Goal: Information Seeking & Learning: Learn about a topic

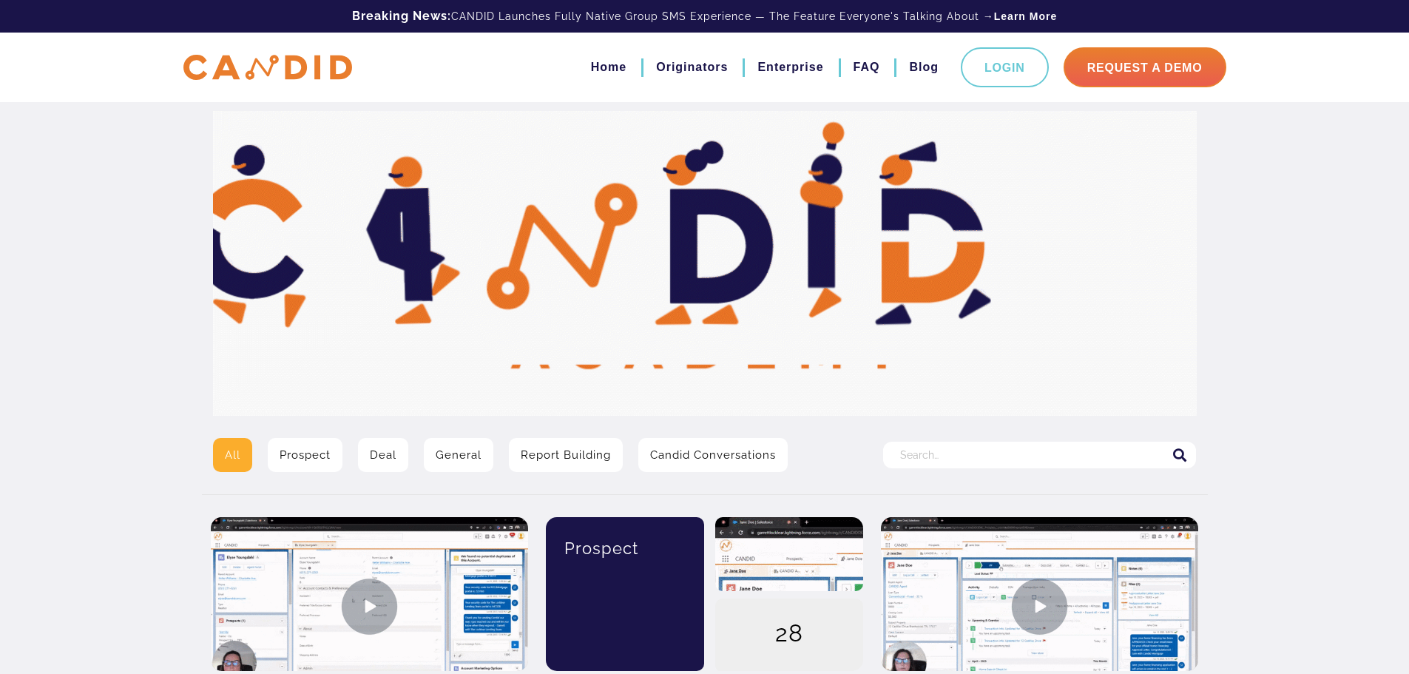
click at [979, 456] on input "Search for:" at bounding box center [1039, 455] width 313 height 27
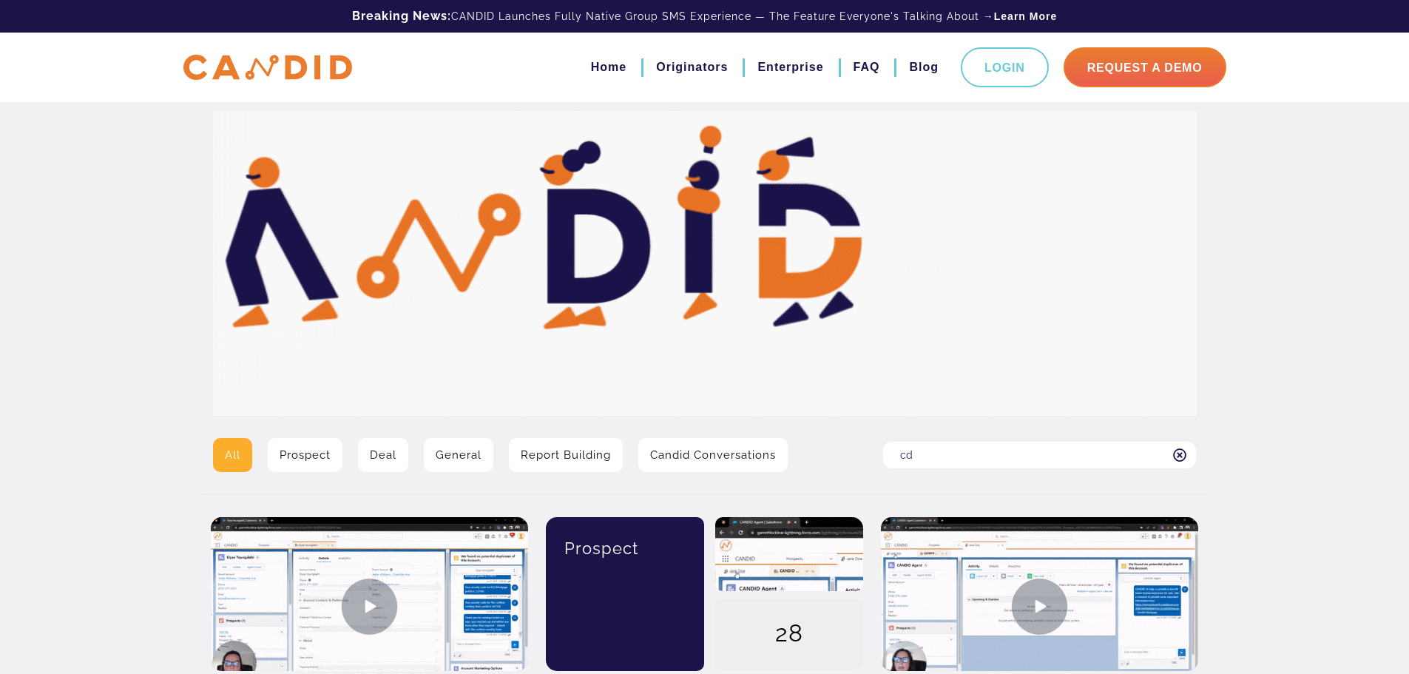
type input "cd"
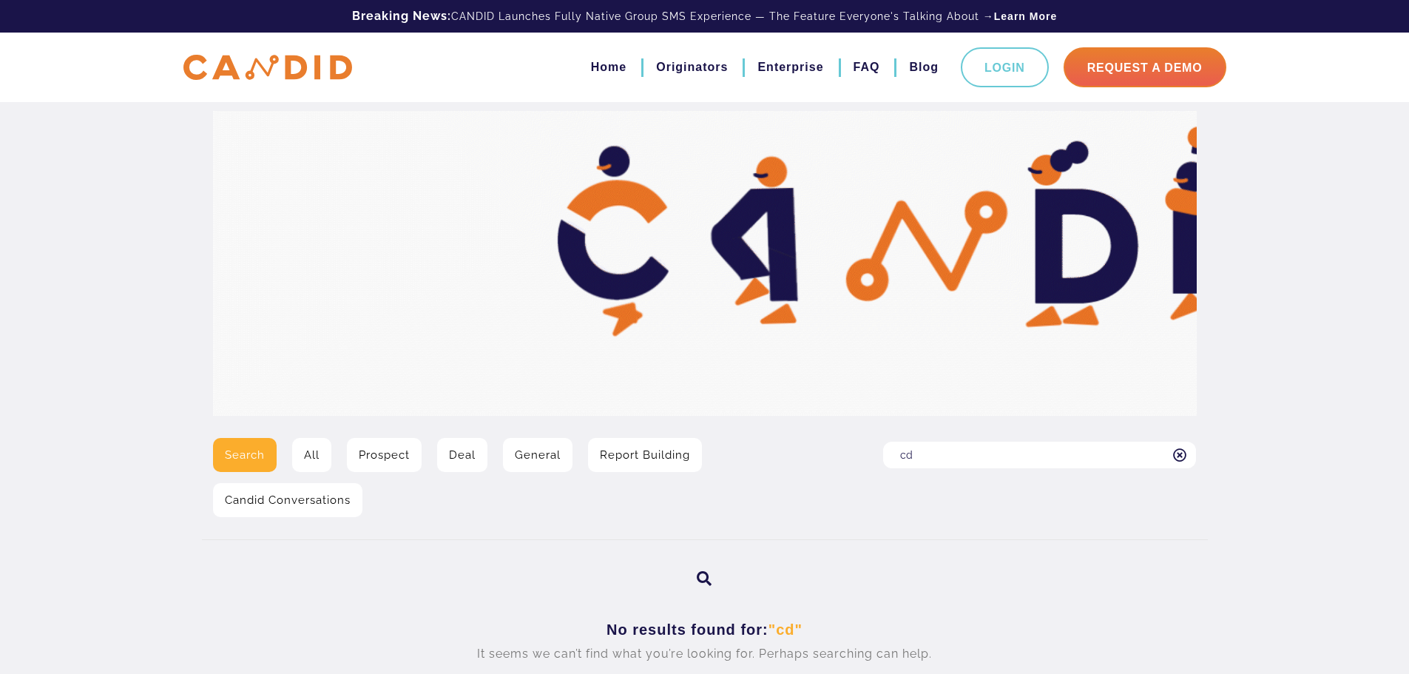
click at [947, 455] on input "cd" at bounding box center [1039, 455] width 313 height 27
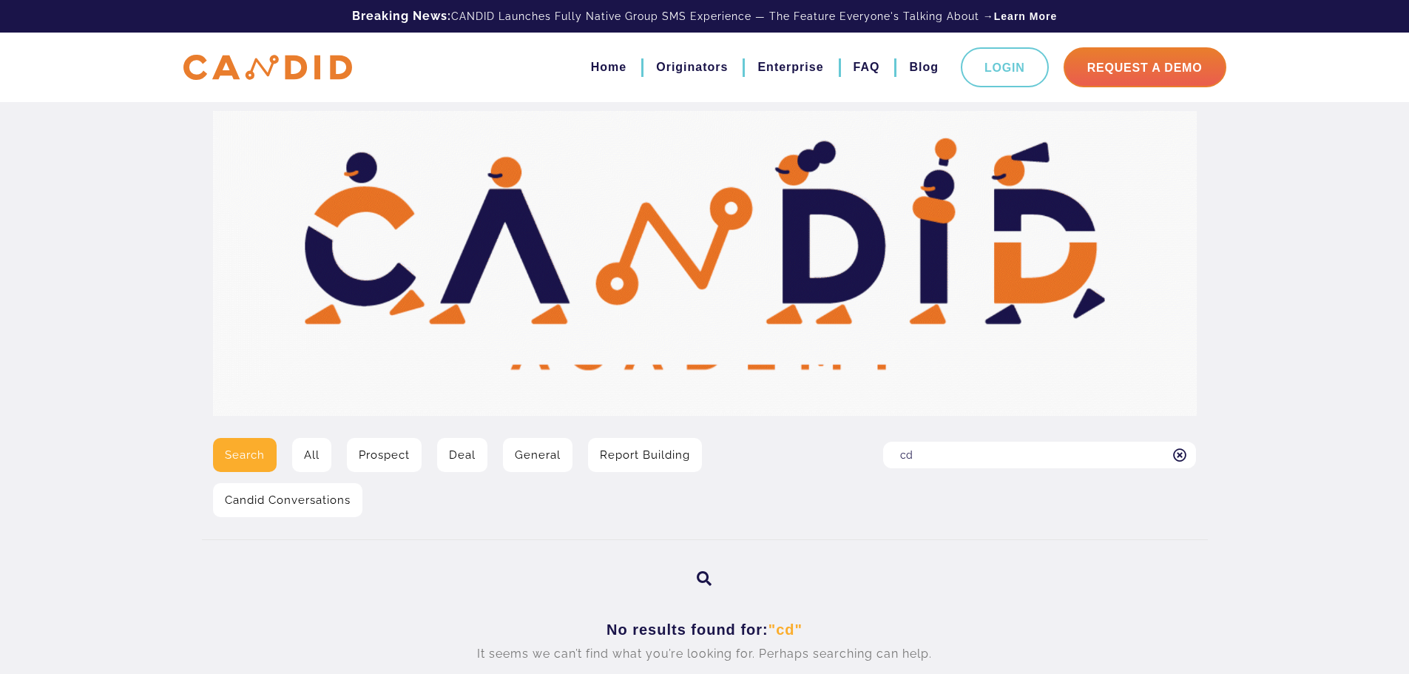
click at [947, 454] on input "cd" at bounding box center [1039, 455] width 313 height 27
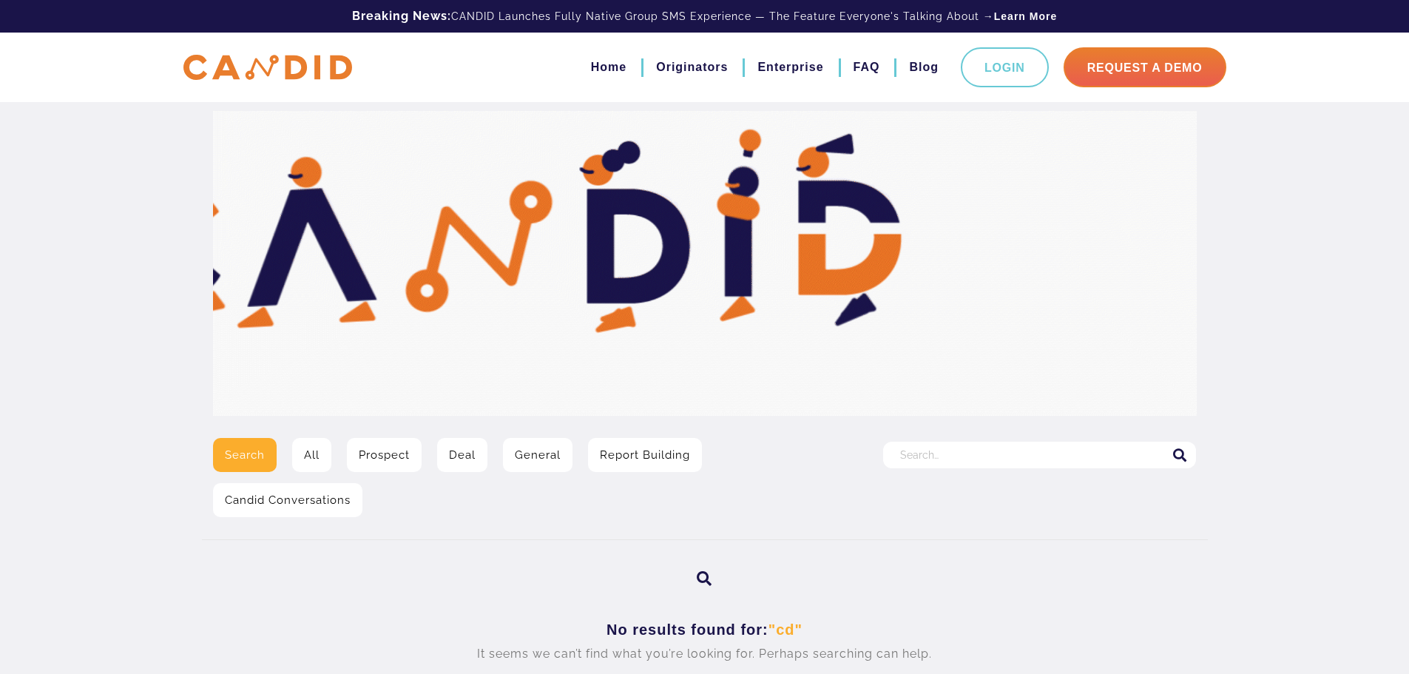
click at [1042, 466] on input "Search for:" at bounding box center [1039, 455] width 313 height 27
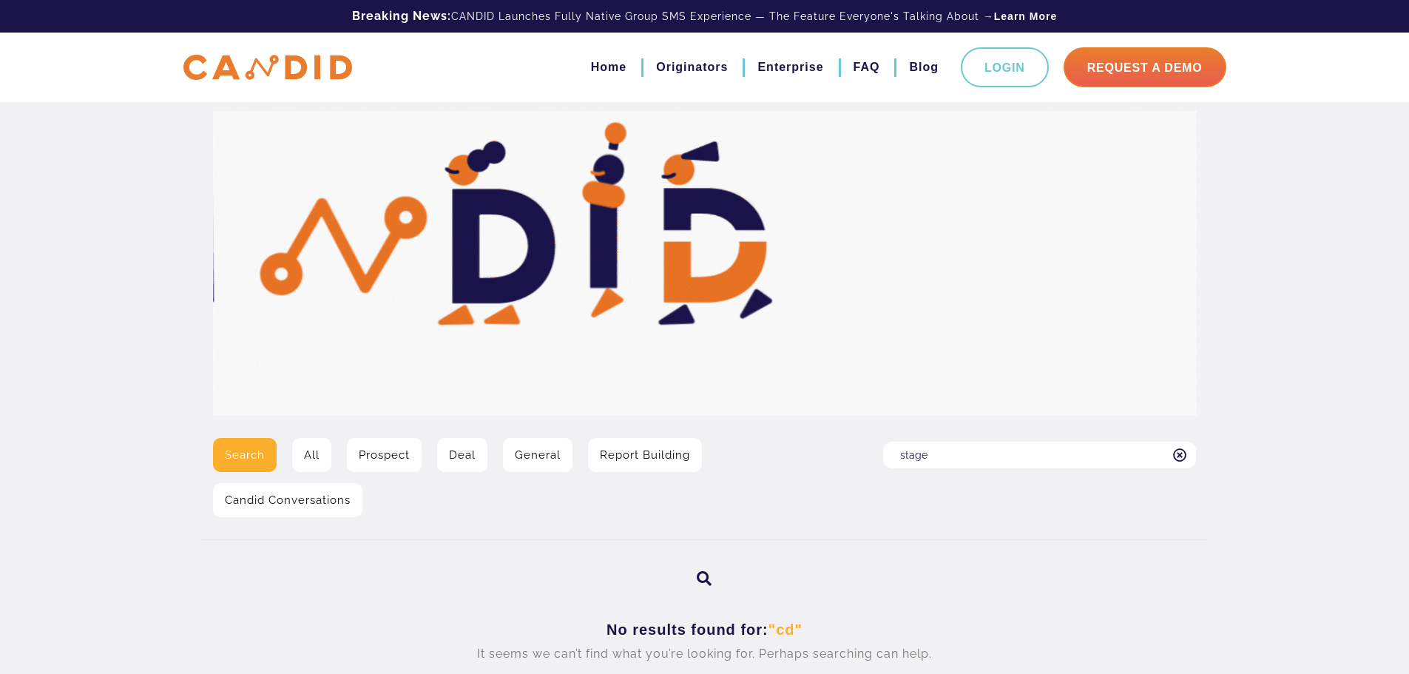
type input "stage"
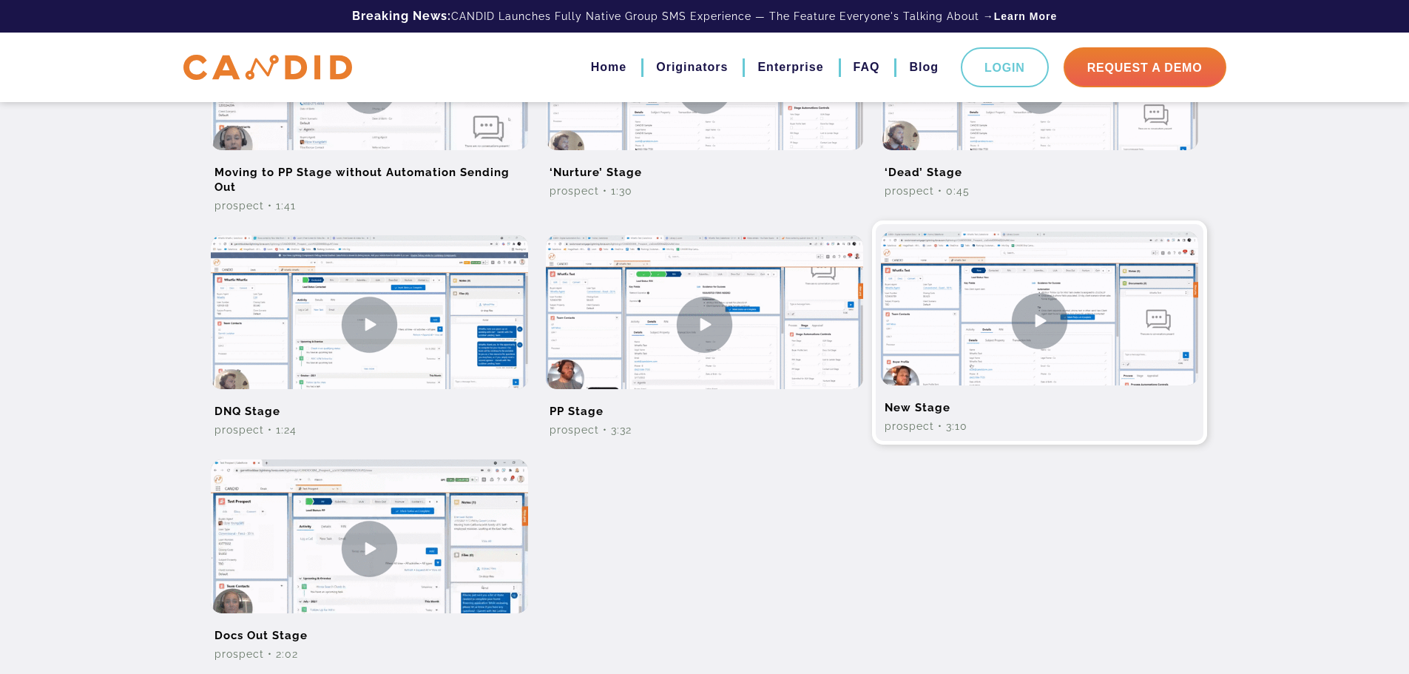
scroll to position [592, 0]
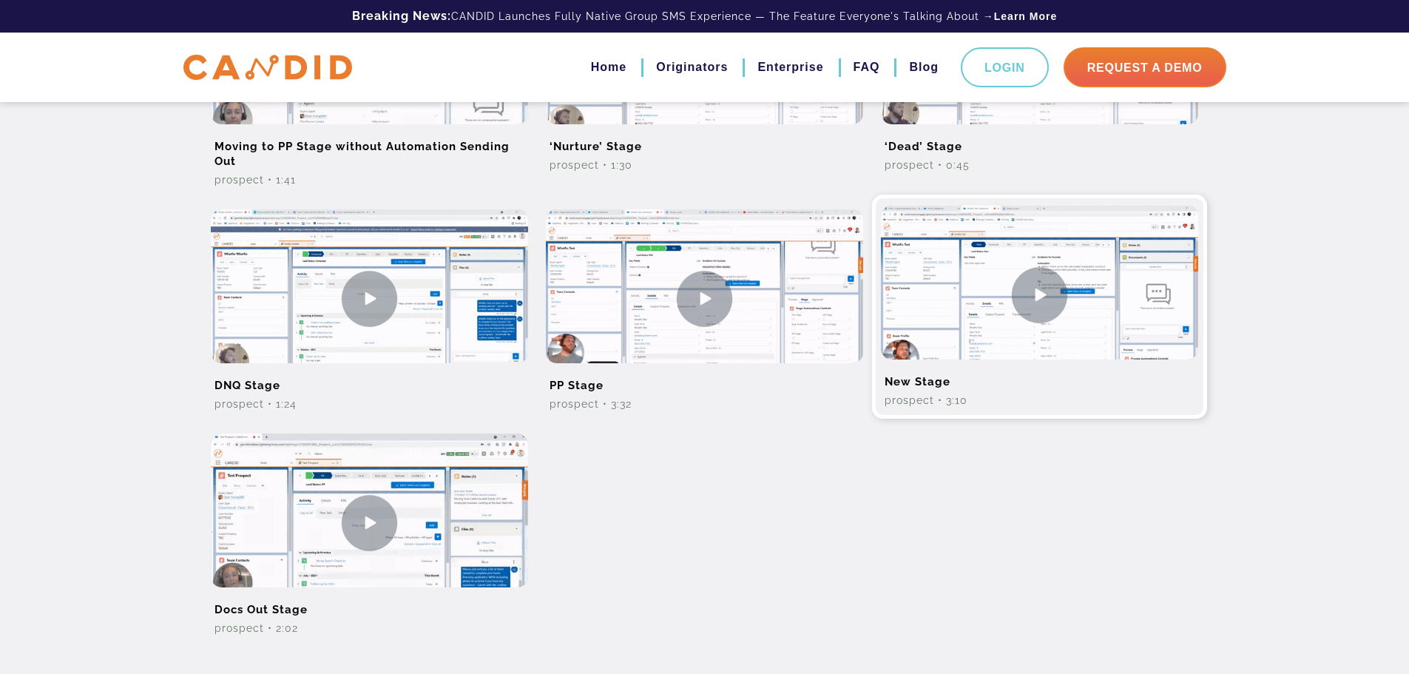
click at [1050, 297] on img at bounding box center [1039, 295] width 317 height 178
